Goal: Task Accomplishment & Management: Manage account settings

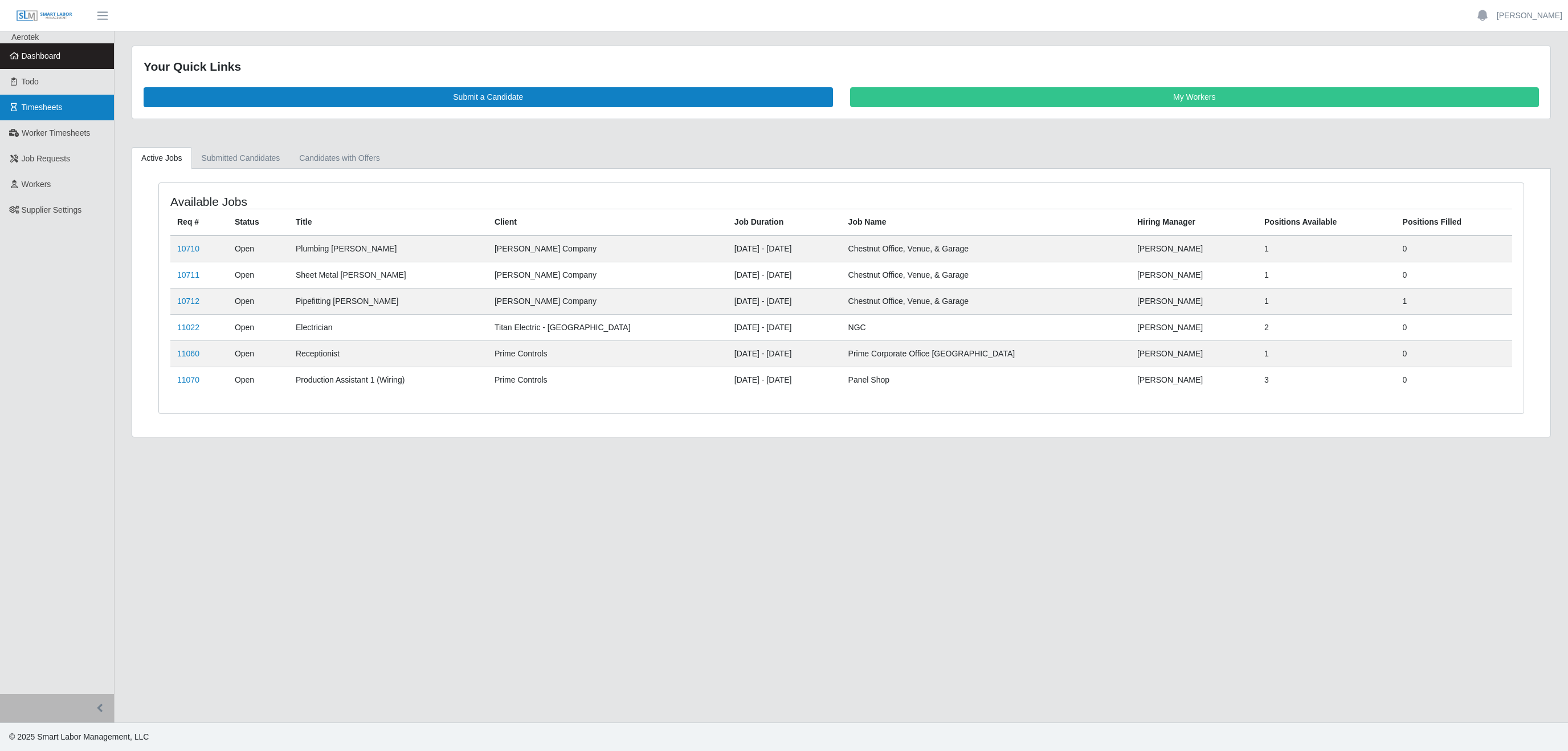
click at [40, 107] on span "Timesheets" at bounding box center [42, 107] width 41 height 9
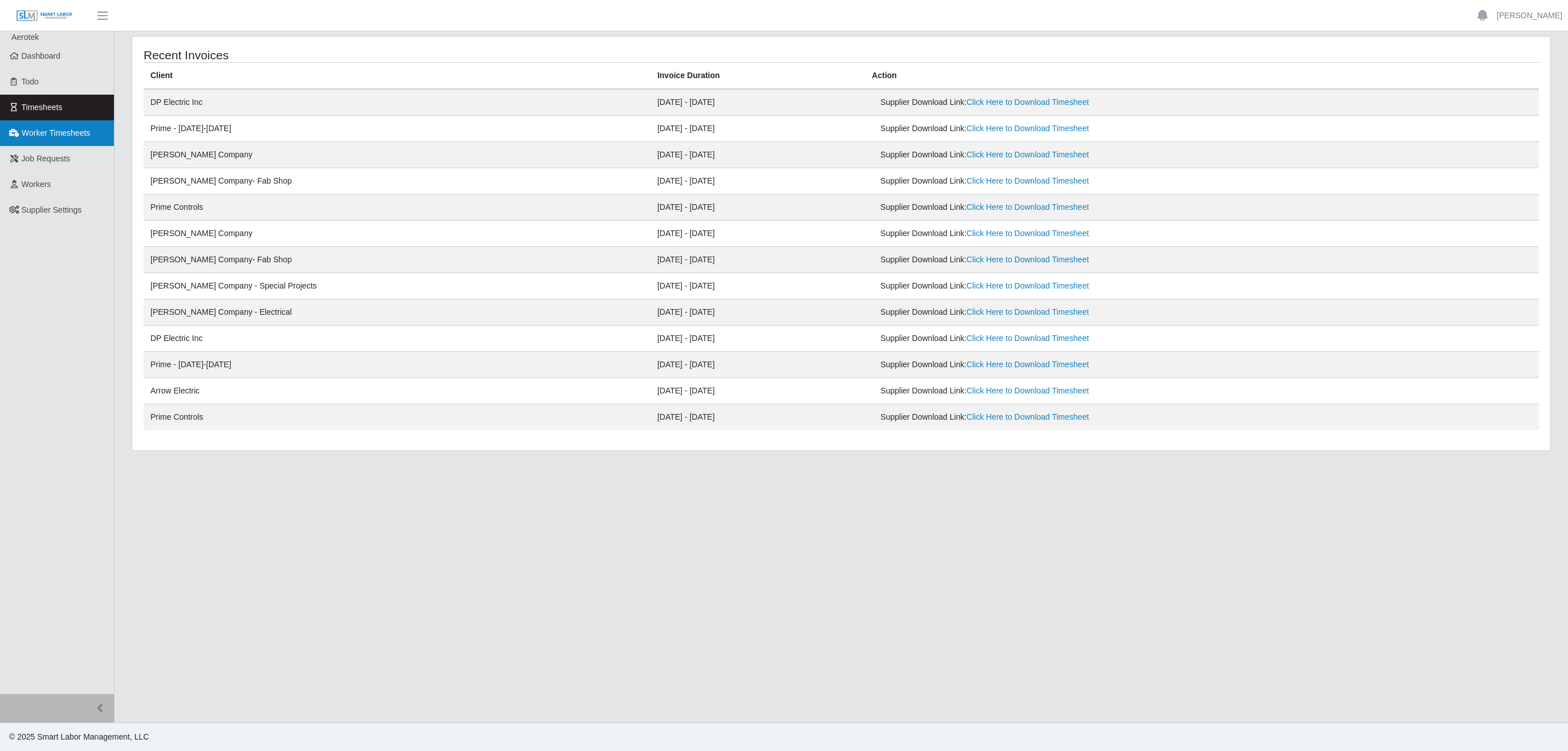
click at [70, 132] on span "Worker Timesheets" at bounding box center [56, 133] width 68 height 9
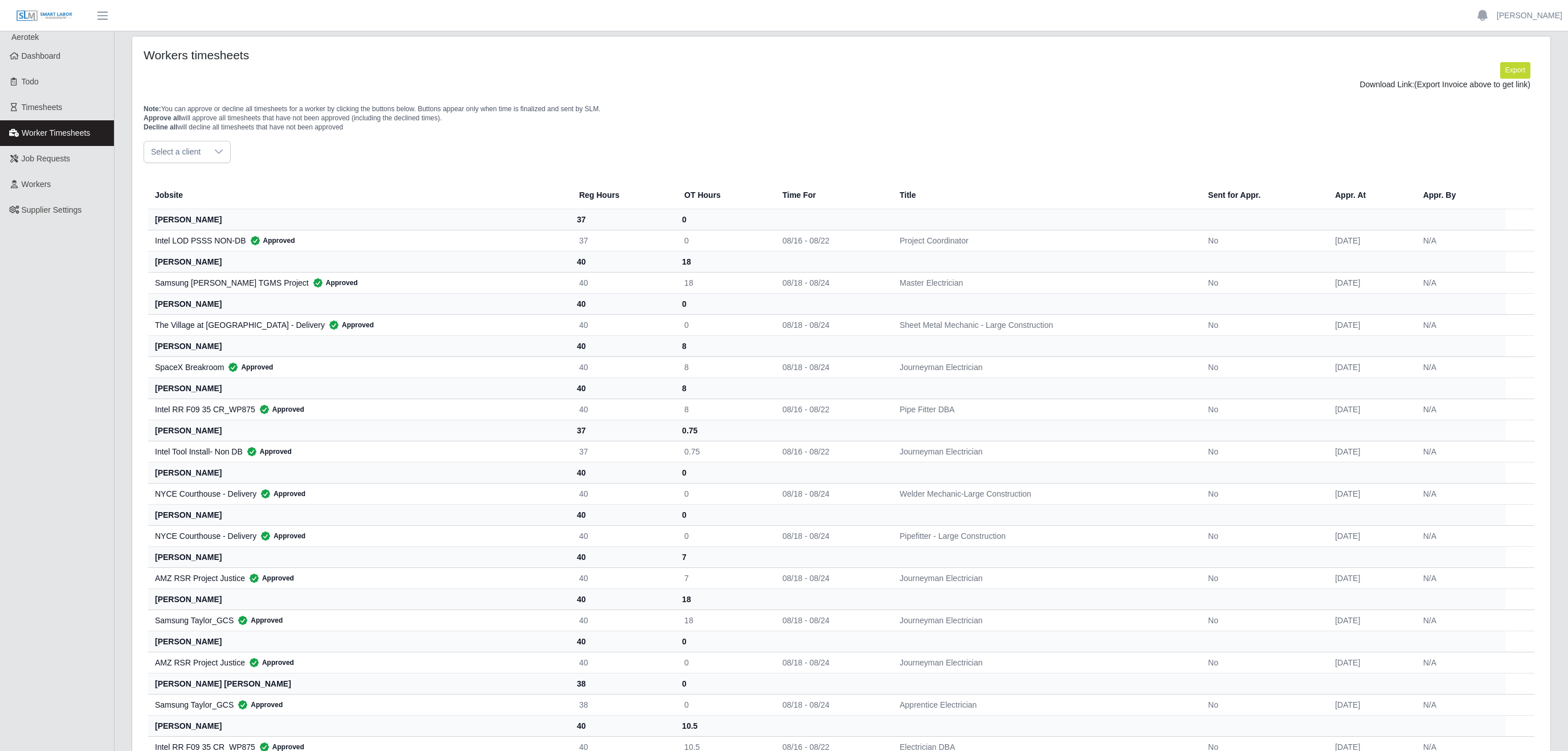
click at [205, 155] on span "Select a client" at bounding box center [176, 151] width 63 height 21
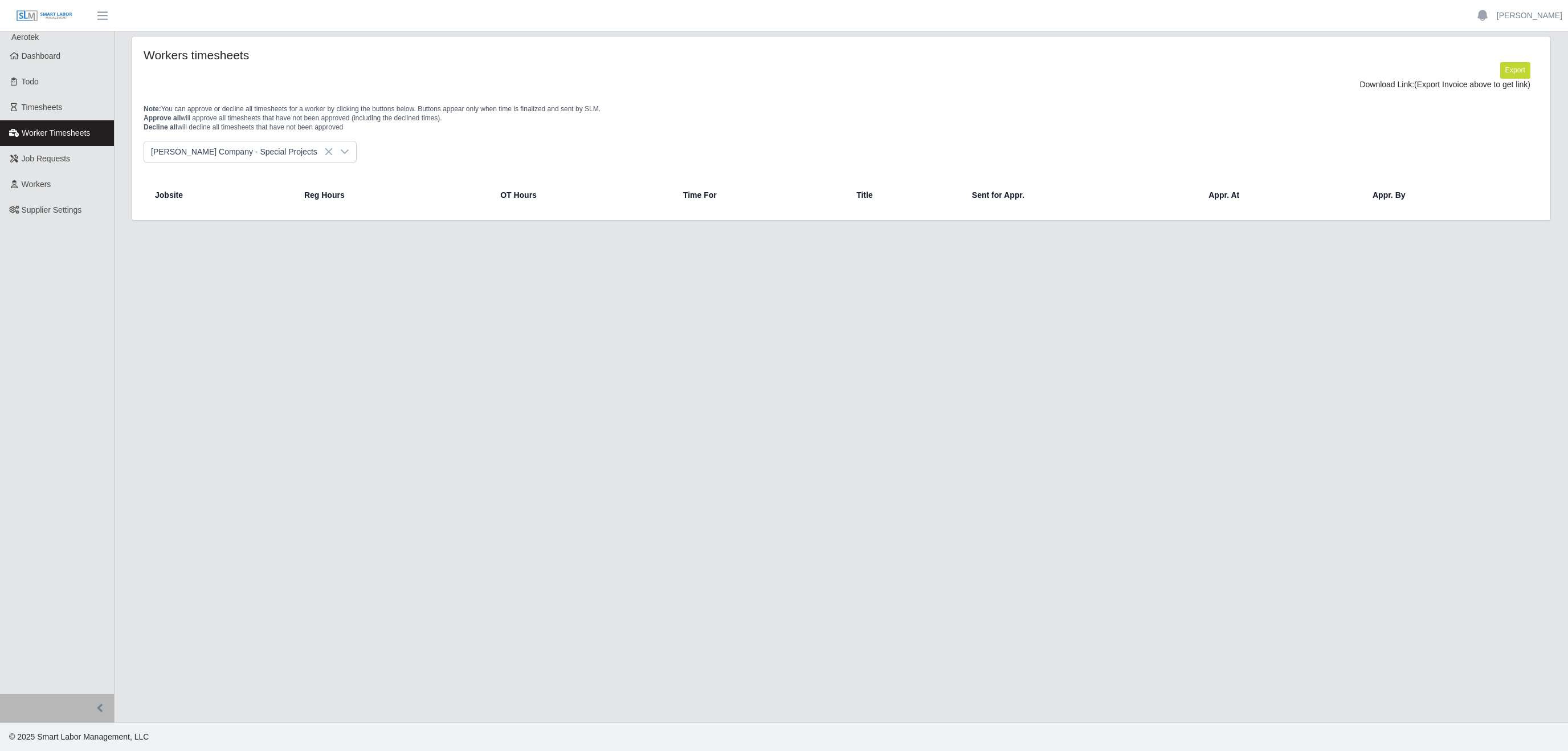
click at [231, 281] on span "[PERSON_NAME] Company - Special Projects" at bounding box center [237, 280] width 167 height 12
click at [341, 153] on icon at bounding box center [345, 151] width 8 height 4
click at [226, 256] on span "[PERSON_NAME] Company- Fab Shop" at bounding box center [224, 258] width 141 height 12
click at [315, 153] on icon at bounding box center [320, 151] width 9 height 9
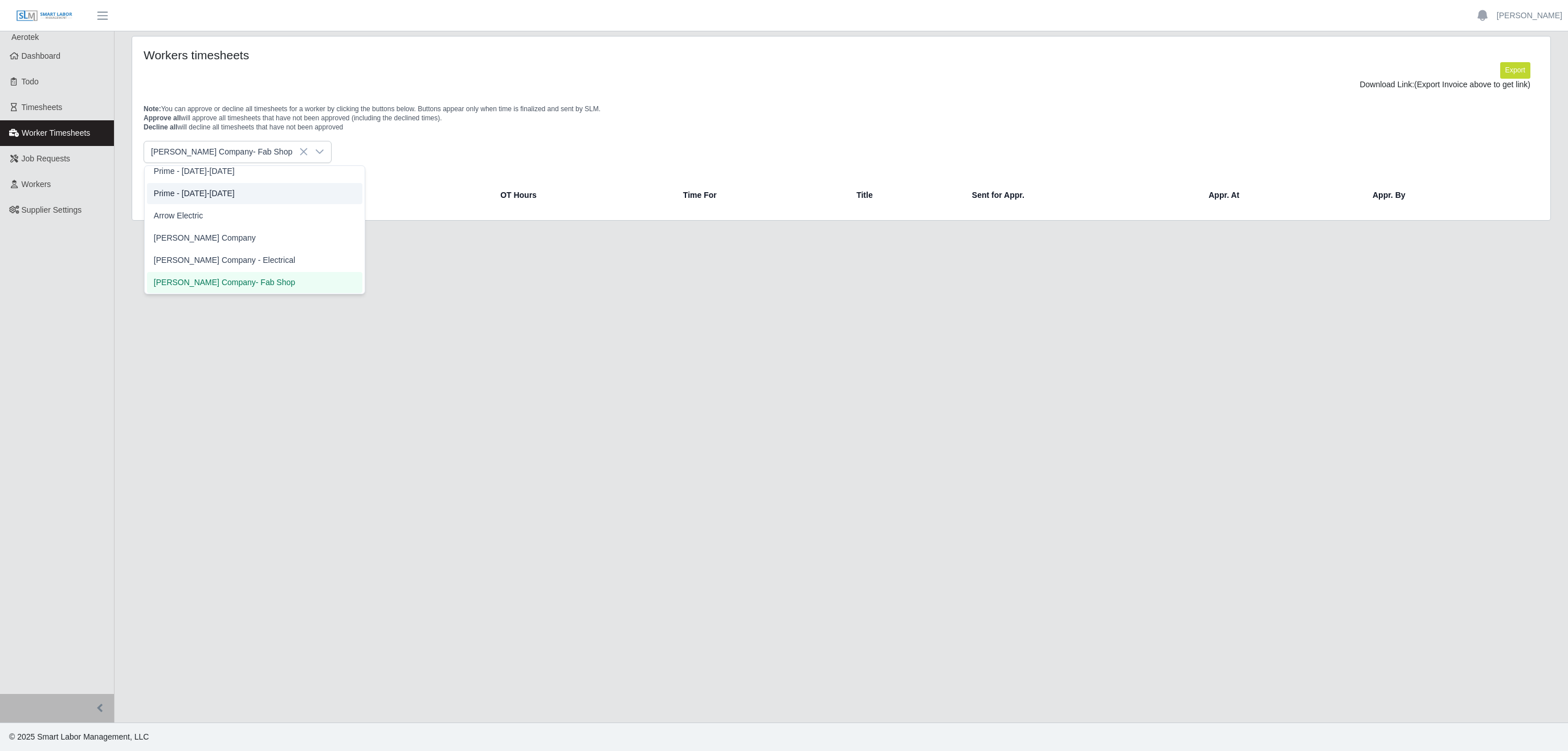
scroll to position [291, 0]
click at [229, 264] on span "[PERSON_NAME] Company - Electrical" at bounding box center [224, 265] width 141 height 12
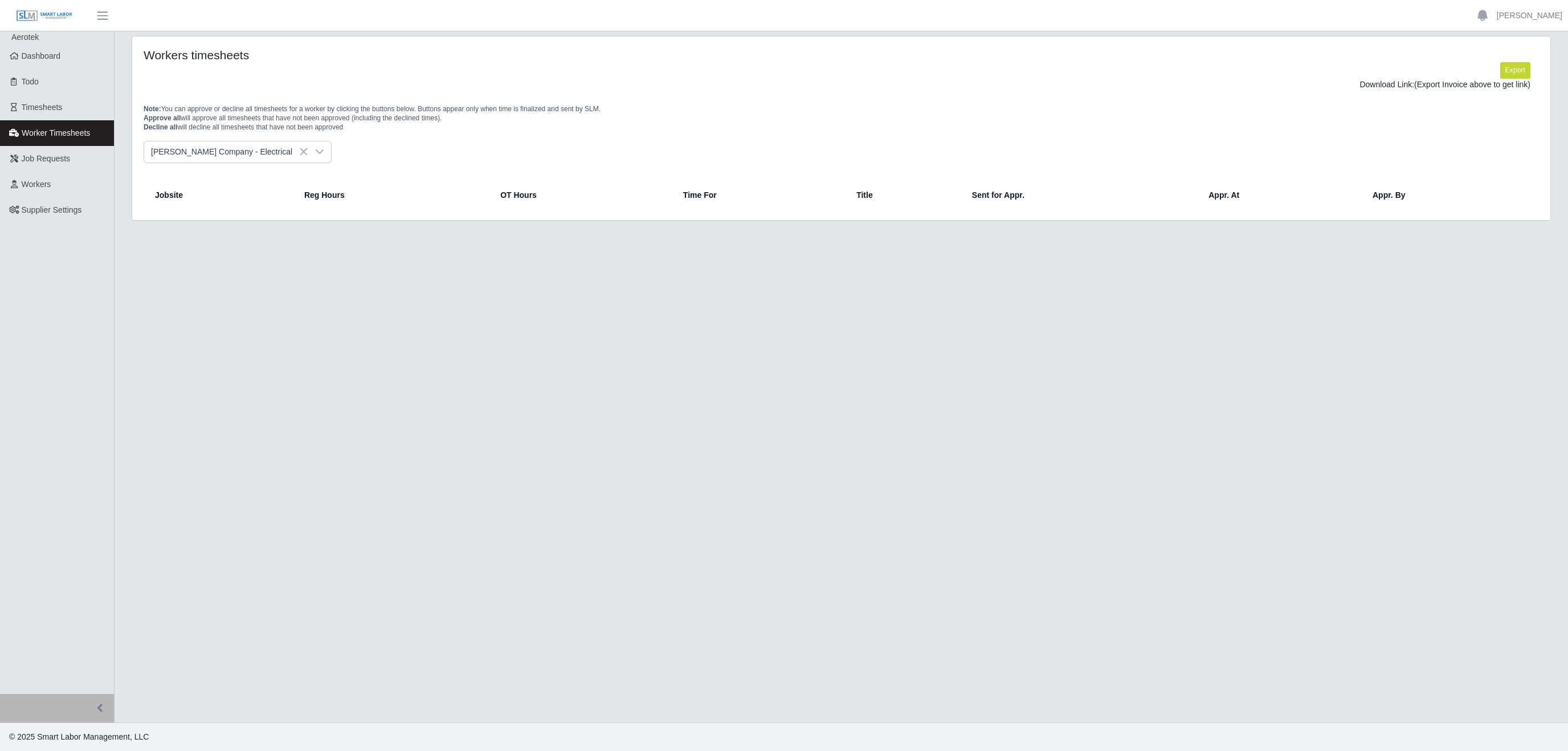
click at [308, 155] on div at bounding box center [320, 151] width 23 height 21
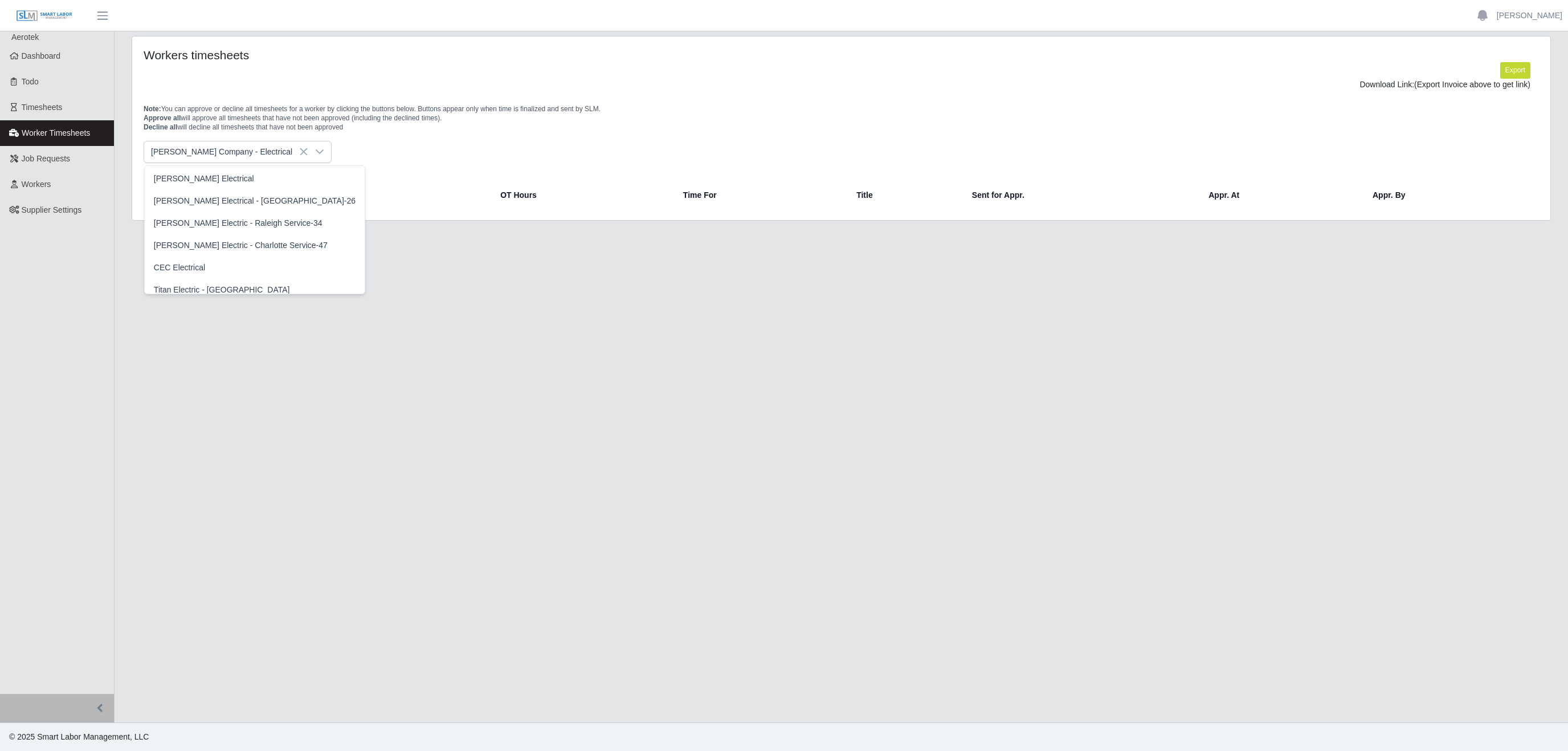
scroll to position [269, 0]
click at [211, 262] on li "[PERSON_NAME] Company" at bounding box center [254, 265] width 215 height 21
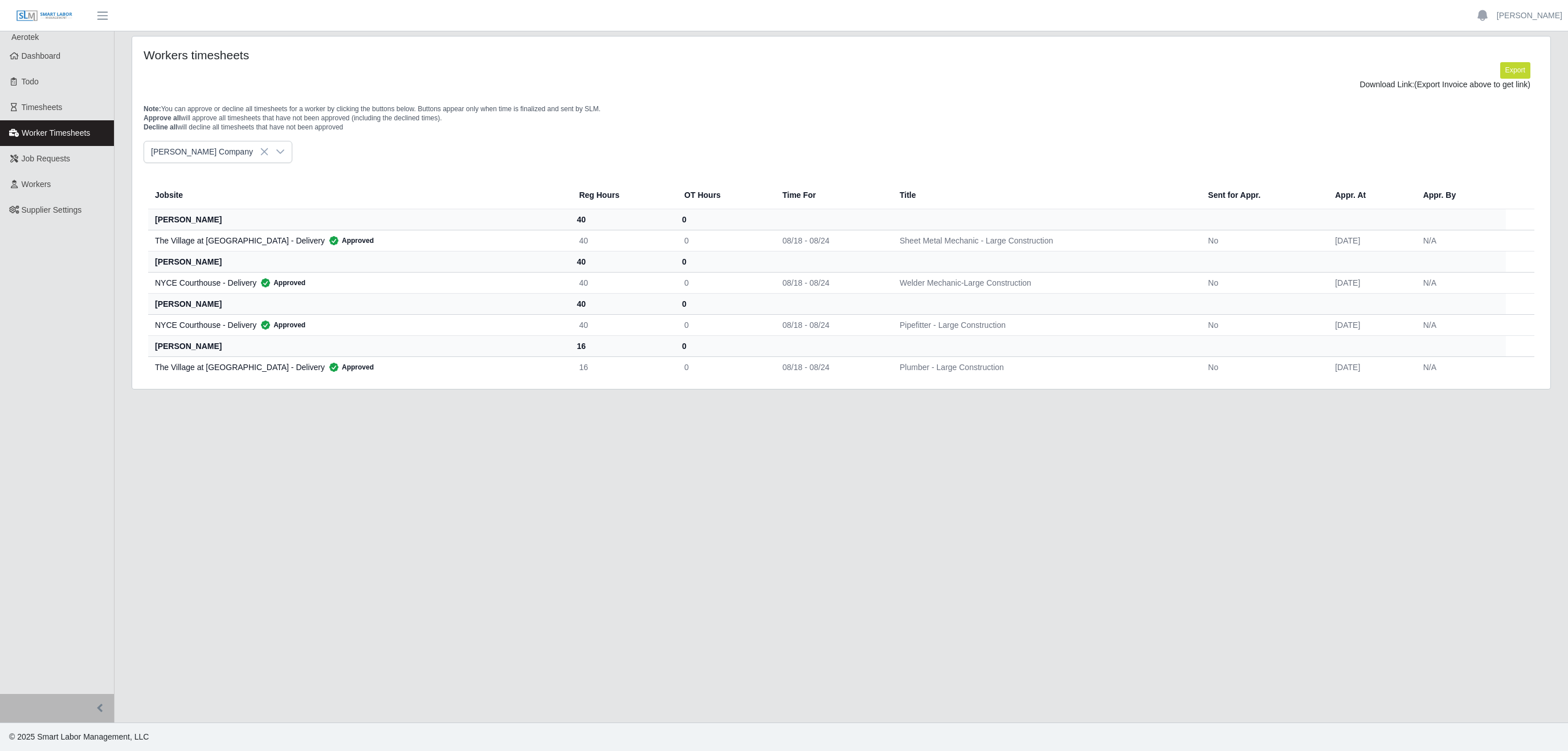
click at [1535, 28] on header "Haley Young Account Settings Logout" at bounding box center [784, 15] width 1568 height 31
click at [1537, 13] on link "[PERSON_NAME]" at bounding box center [1530, 15] width 66 height 12
click at [1499, 77] on link "Logout" at bounding box center [1516, 79] width 103 height 24
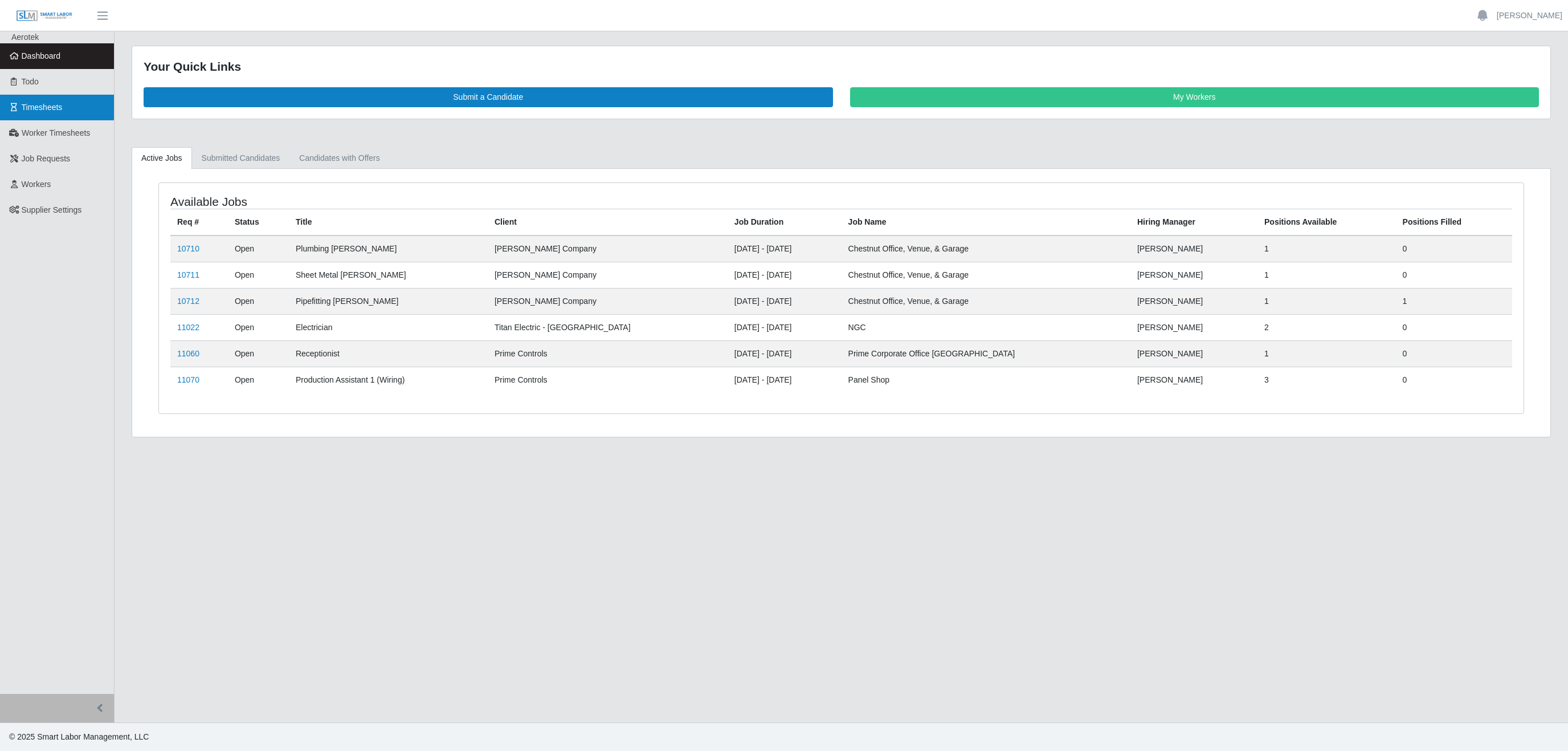
click at [56, 112] on span "Timesheets" at bounding box center [42, 107] width 41 height 9
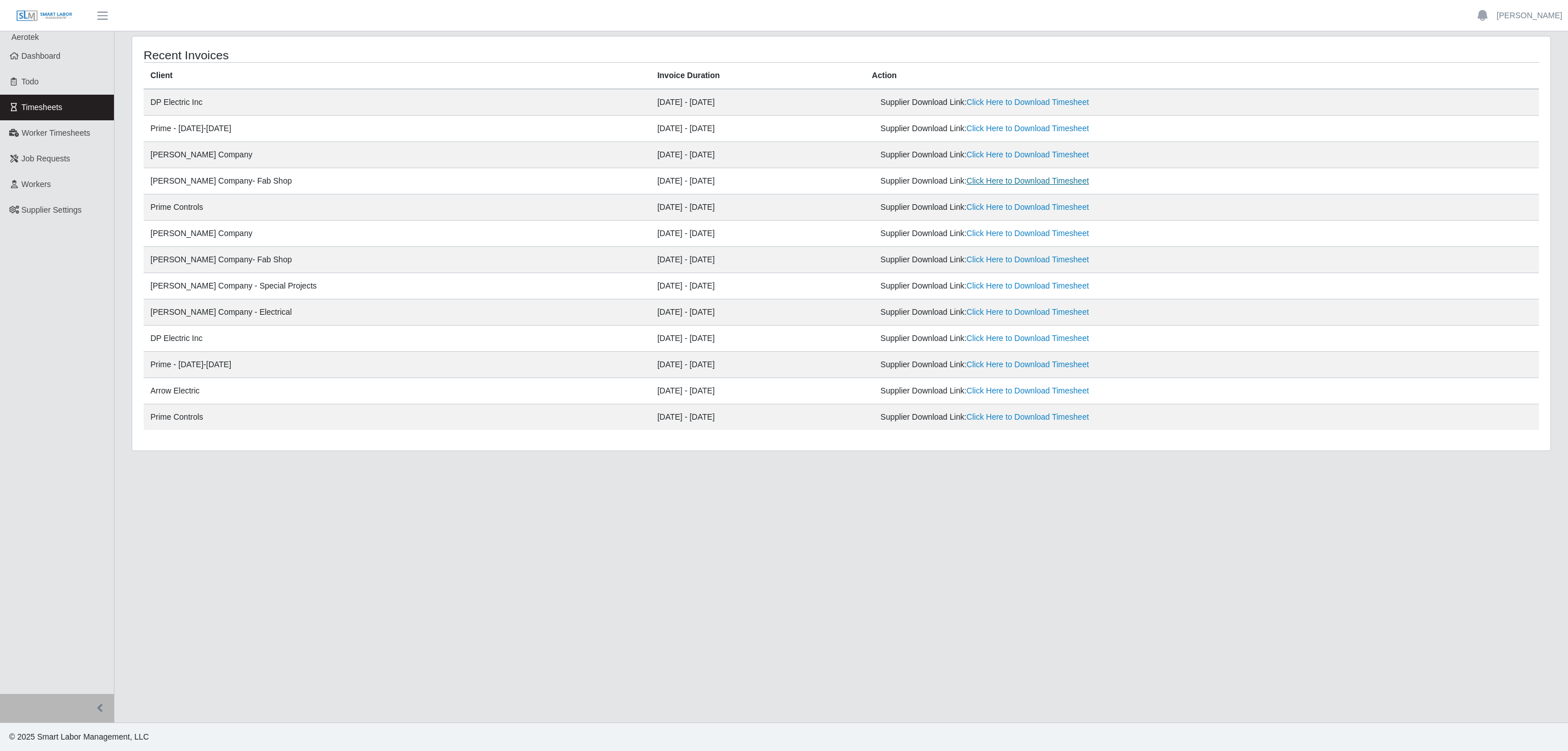
click at [1001, 184] on link "Click Here to Download Timesheet" at bounding box center [1028, 181] width 123 height 9
click at [967, 158] on link "Click Here to Download Timesheet" at bounding box center [1028, 155] width 123 height 9
click at [67, 129] on span "Worker Timesheets" at bounding box center [56, 133] width 68 height 9
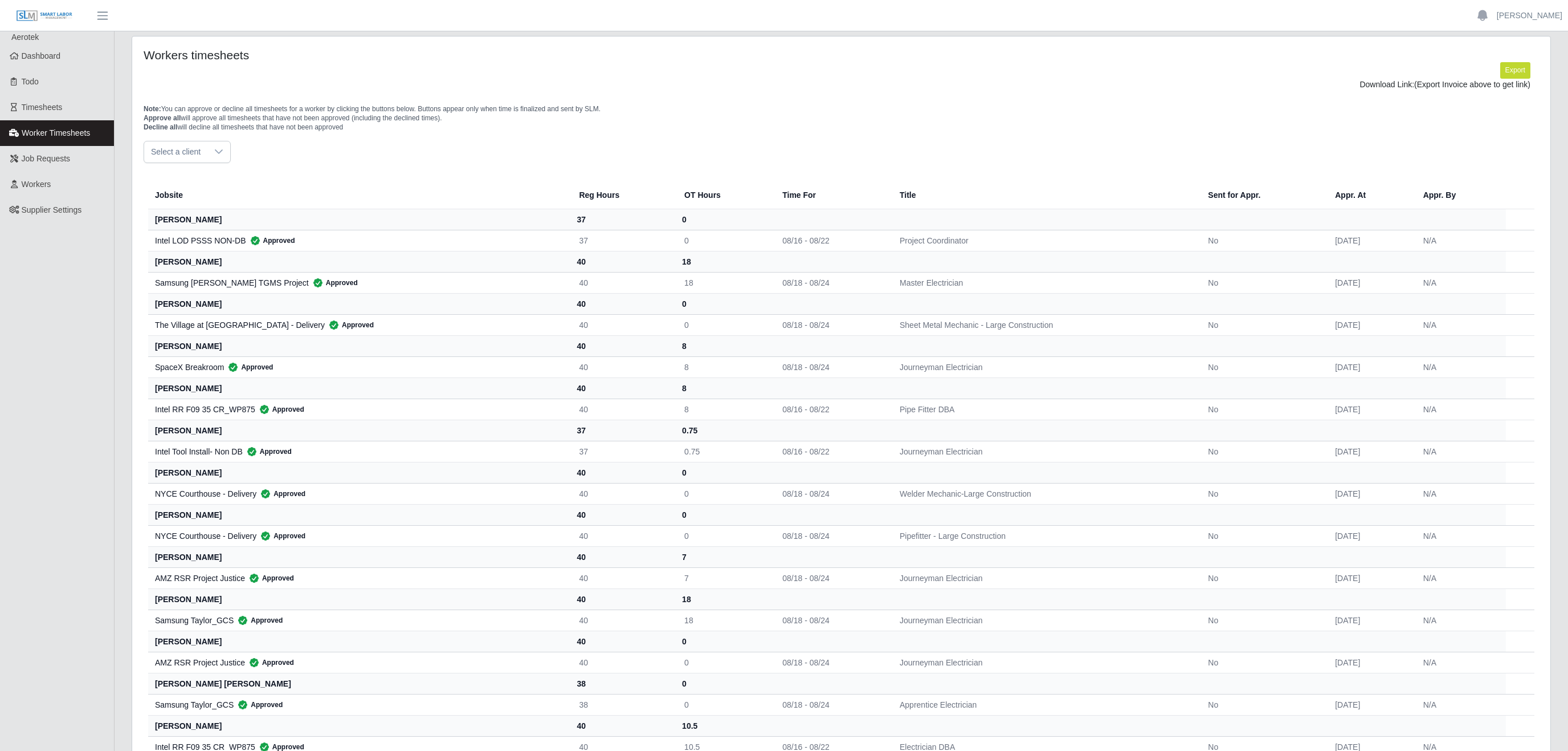
click at [222, 155] on icon at bounding box center [219, 151] width 9 height 9
click at [251, 272] on li "[PERSON_NAME] Company - Special Projects" at bounding box center [254, 280] width 215 height 21
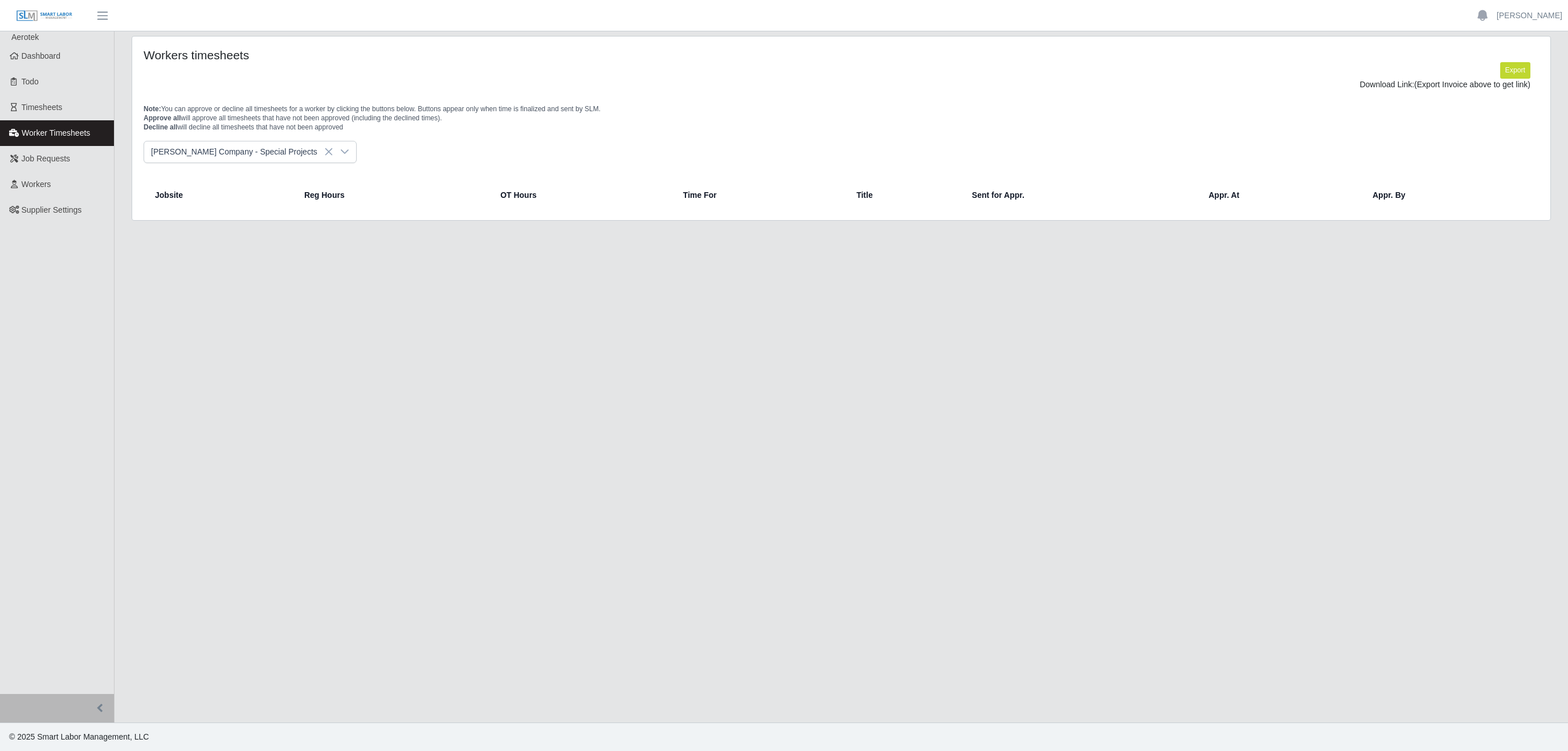
click at [333, 156] on div at bounding box center [345, 151] width 23 height 21
click at [239, 252] on li "[PERSON_NAME] Company- Fab Shop" at bounding box center [254, 258] width 215 height 21
click at [308, 158] on div at bounding box center [320, 151] width 23 height 21
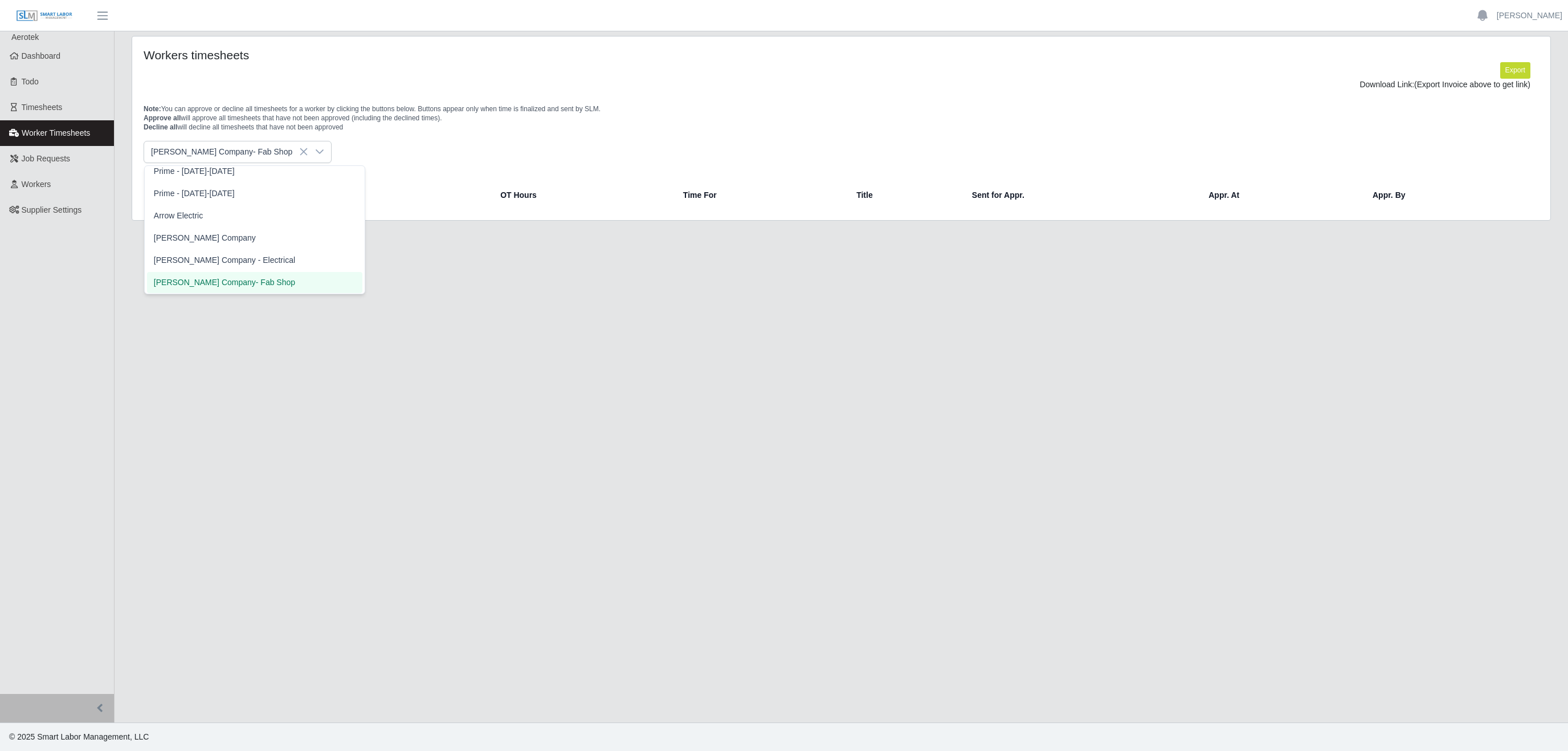
scroll to position [291, 0]
click at [226, 264] on span "[PERSON_NAME] Company - Electrical" at bounding box center [224, 265] width 141 height 12
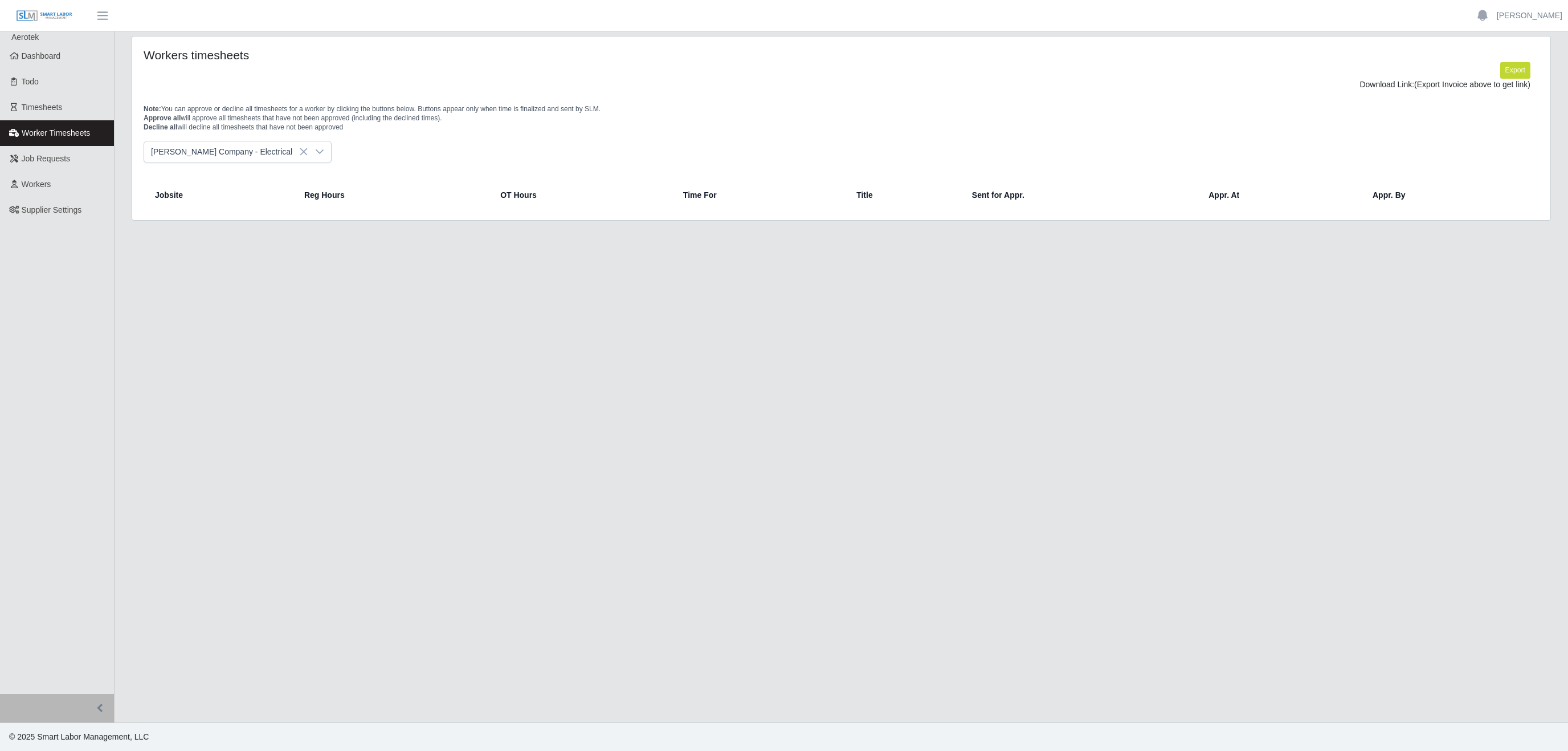
click at [308, 161] on div at bounding box center [320, 151] width 23 height 21
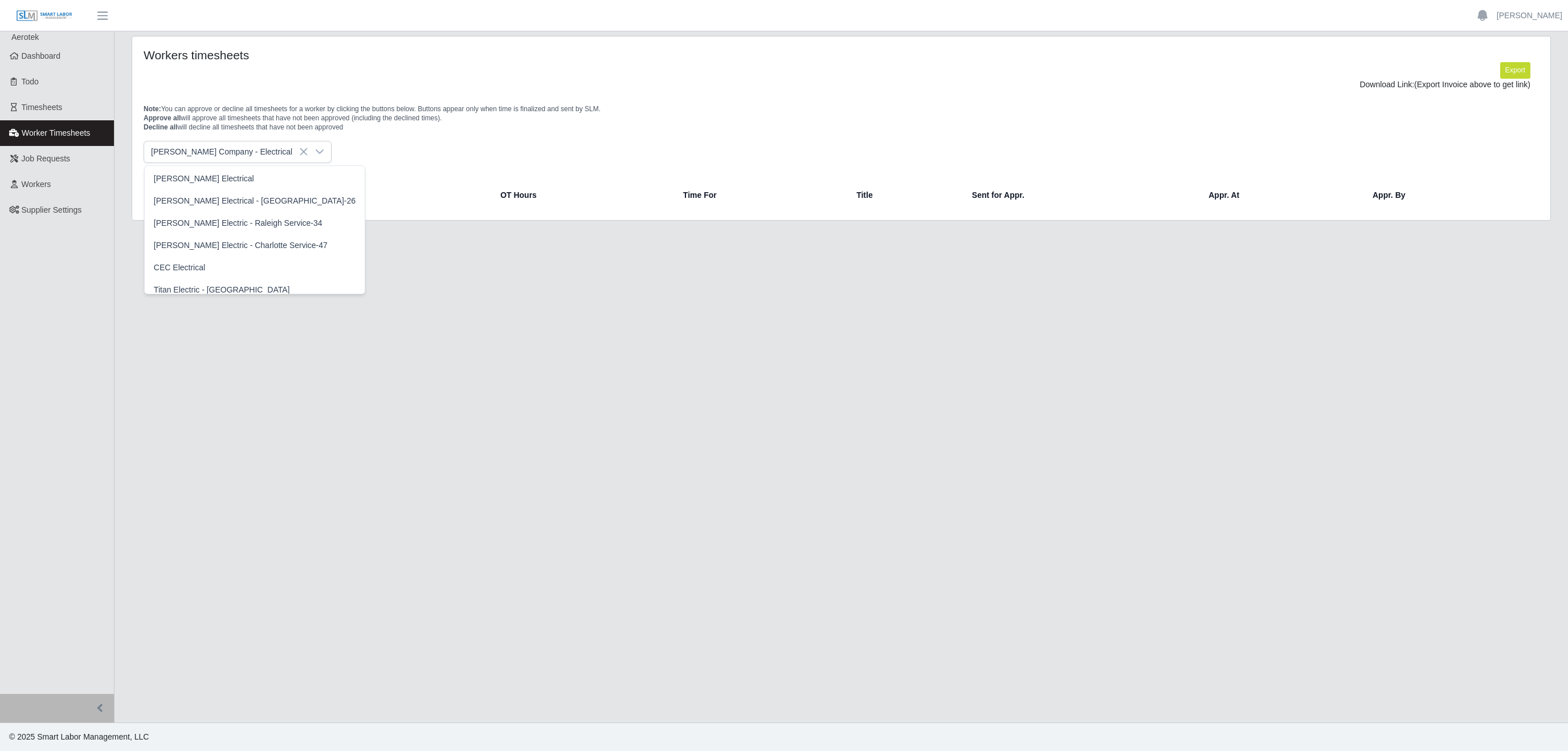
scroll to position [269, 0]
click at [202, 264] on span "[PERSON_NAME] Company" at bounding box center [205, 265] width 102 height 12
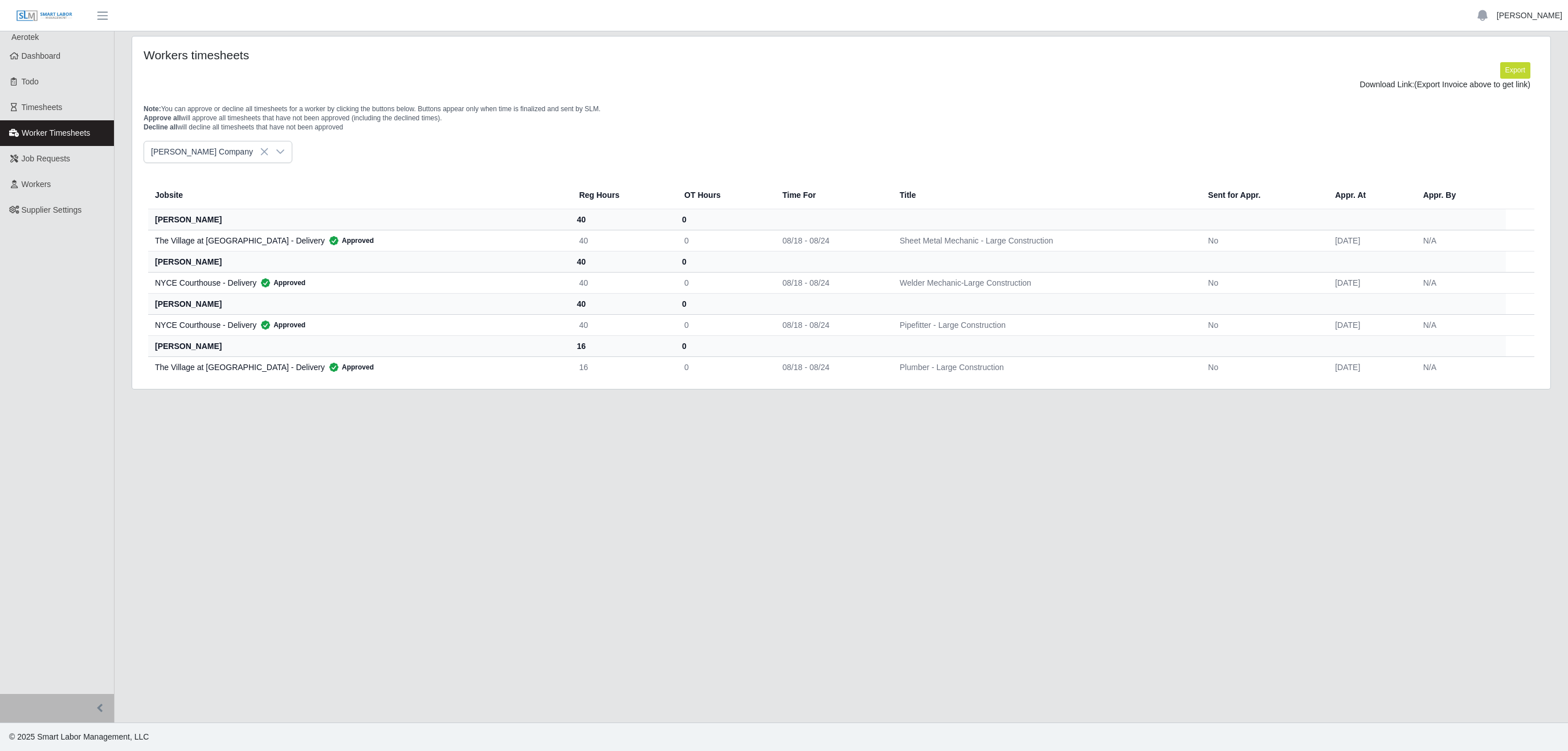
click at [1527, 19] on link "[PERSON_NAME]" at bounding box center [1530, 15] width 66 height 12
click at [1493, 79] on link "Logout" at bounding box center [1516, 79] width 103 height 24
